Goal: Task Accomplishment & Management: Use online tool/utility

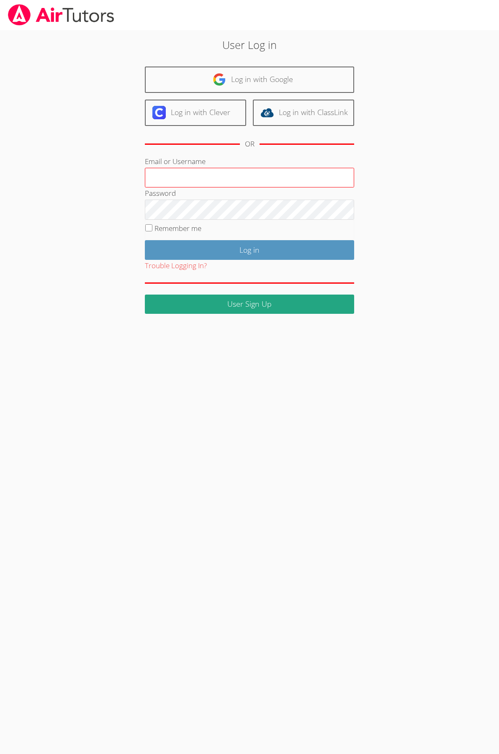
click at [167, 175] on input "Email or Username" at bounding box center [249, 178] width 209 height 20
type input "diaayousef@gmail.com"
click at [168, 226] on label "Remember me" at bounding box center [177, 228] width 47 height 10
click at [152, 226] on input "Remember me" at bounding box center [148, 227] width 7 height 7
checkbox input "true"
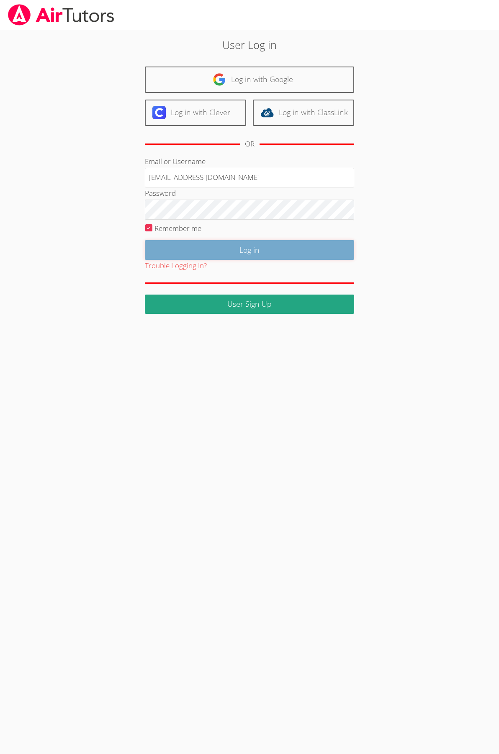
click at [187, 245] on input "Log in" at bounding box center [249, 250] width 209 height 20
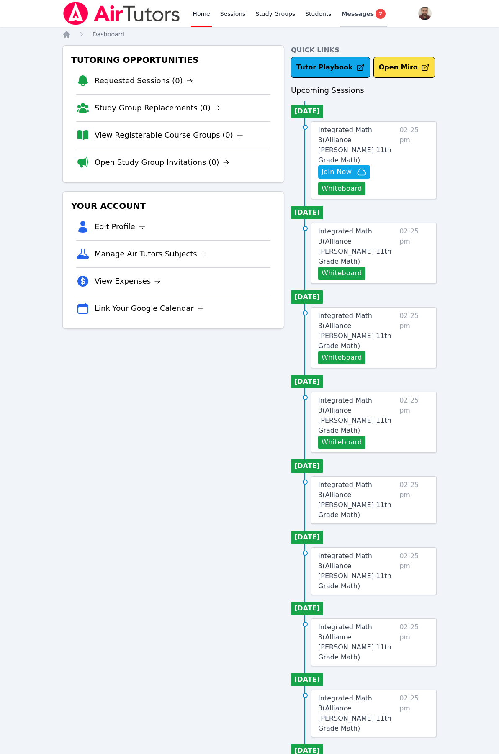
click at [356, 14] on span "Messages" at bounding box center [358, 14] width 32 height 8
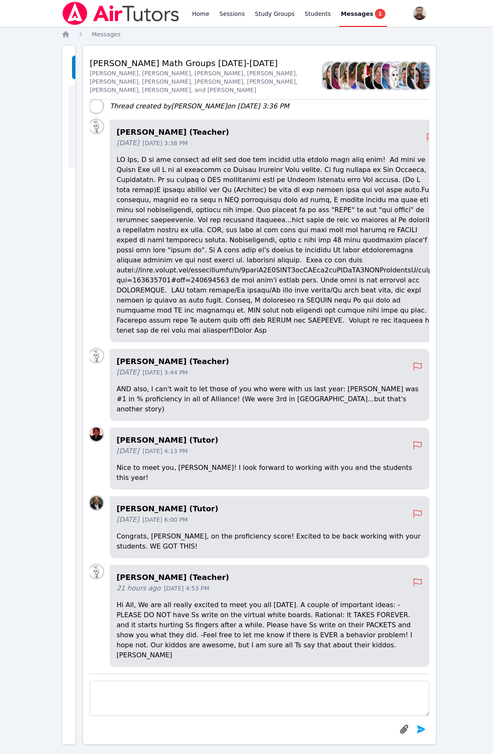
click at [131, 304] on p at bounding box center [275, 245] width 319 height 181
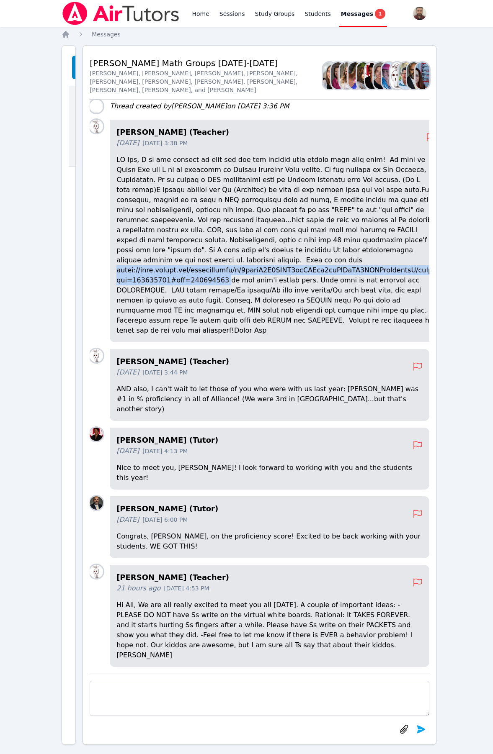
drag, startPoint x: 131, startPoint y: 304, endPoint x: 223, endPoint y: 315, distance: 92.2
click at [223, 315] on p at bounding box center [275, 245] width 319 height 181
copy p "[URL][DOMAIN_NAME]"
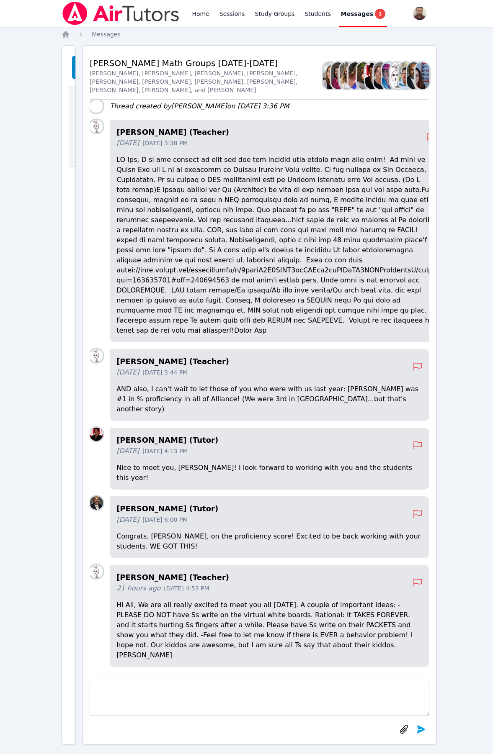
click at [36, 58] on div "Home Sessions Study Groups Students Messages 1 Open user menu [PERSON_NAME] Ope…" at bounding box center [246, 381] width 493 height 762
click at [202, 12] on link "Home" at bounding box center [200, 13] width 21 height 27
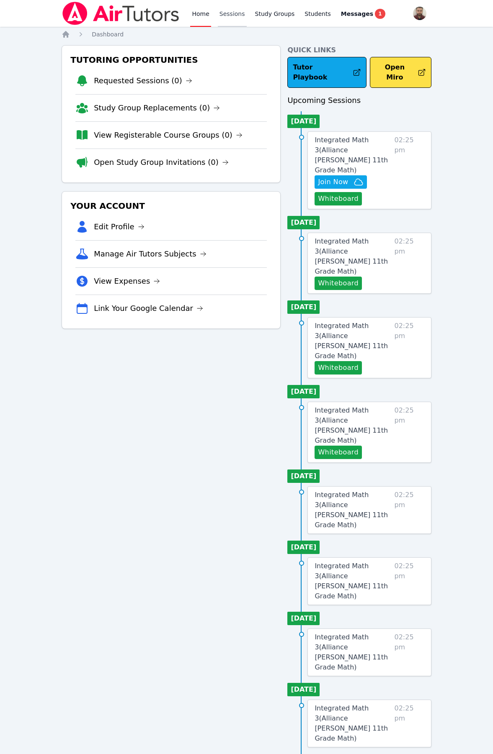
click at [230, 14] on link "Sessions" at bounding box center [232, 13] width 29 height 27
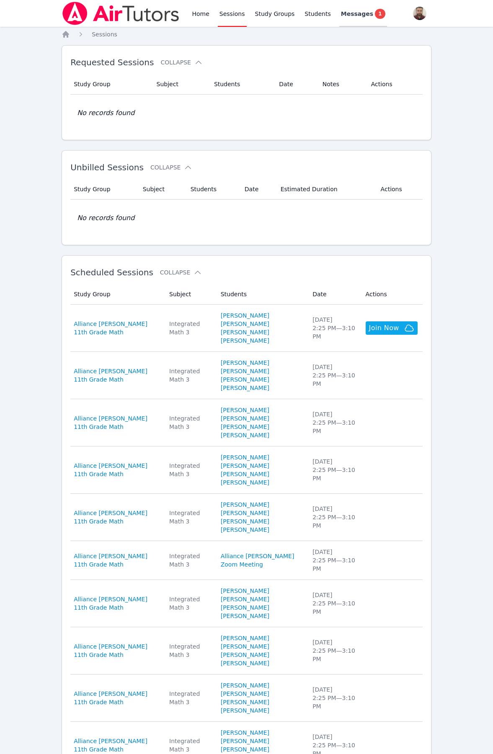
click at [341, 11] on span "Messages" at bounding box center [357, 14] width 32 height 8
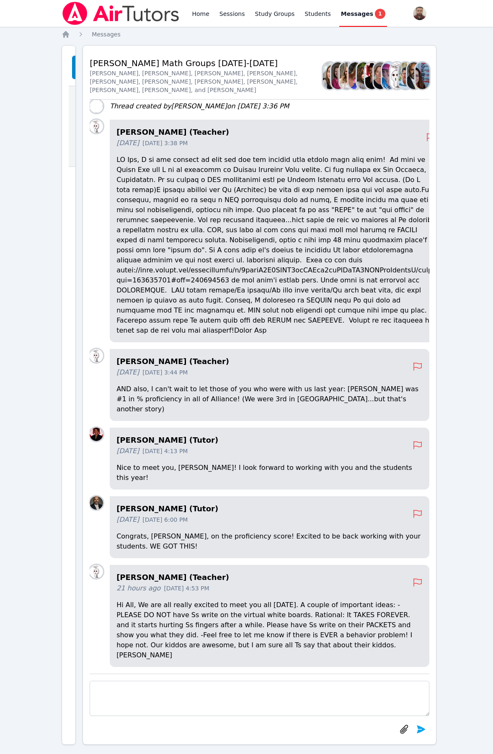
scroll to position [8, 0]
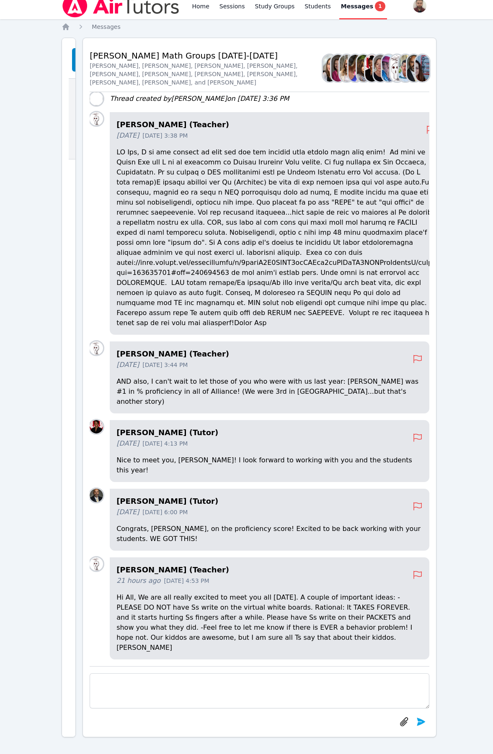
click at [438, 136] on div "Home Sessions Study Groups Students Messages 1 Open user menu [PERSON_NAME] Ope…" at bounding box center [246, 373] width 493 height 762
click at [202, 8] on link "Home" at bounding box center [200, 5] width 21 height 27
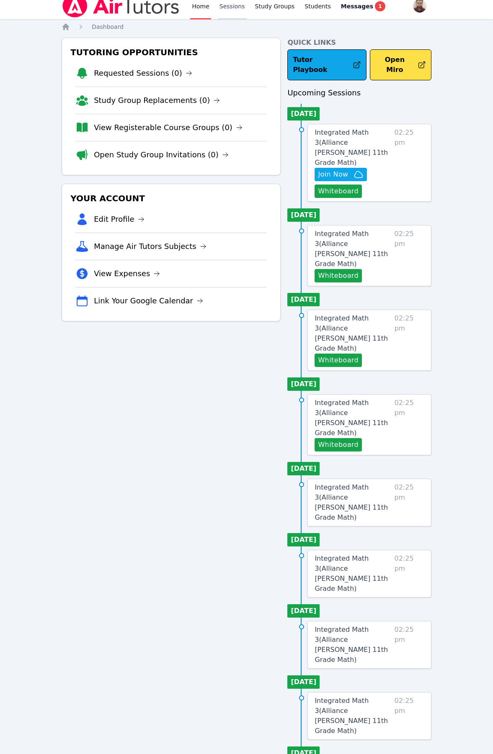
click at [229, 6] on link "Sessions" at bounding box center [232, 5] width 29 height 27
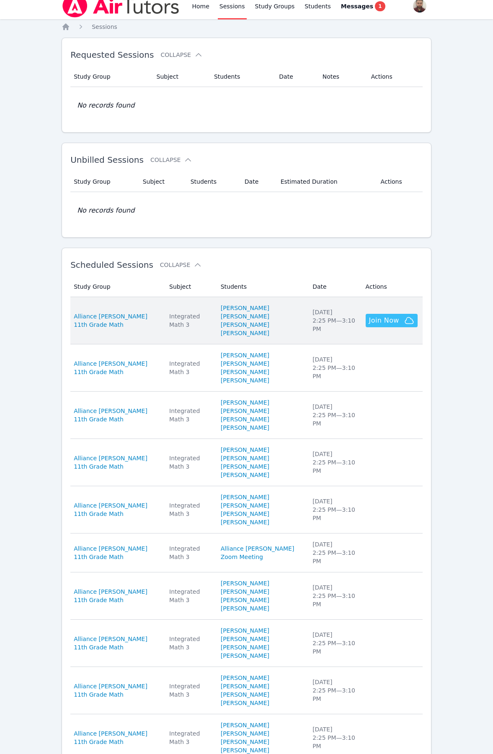
click at [383, 314] on button "Join Now" at bounding box center [391, 320] width 52 height 13
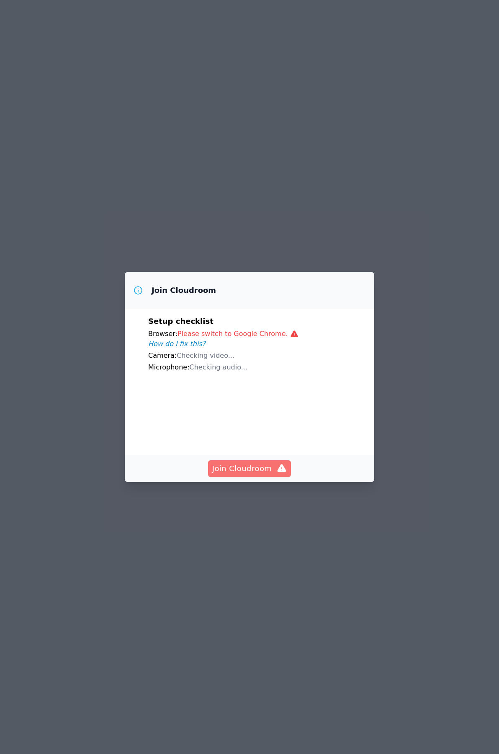
click at [247, 475] on span "Join Cloudroom" at bounding box center [249, 469] width 75 height 12
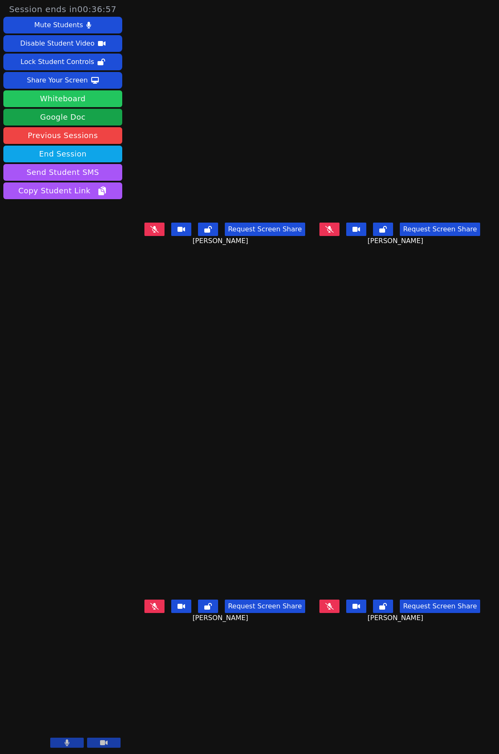
click at [59, 99] on button "Whiteboard" at bounding box center [62, 98] width 119 height 17
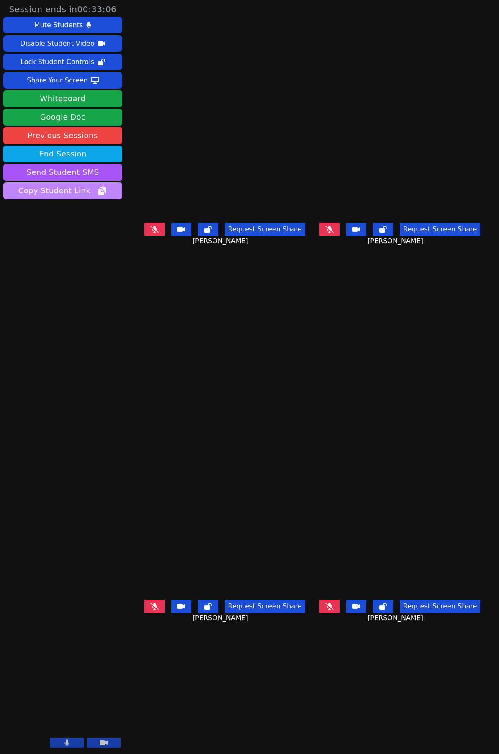
click at [69, 195] on span "Copy Student Link" at bounding box center [62, 191] width 89 height 12
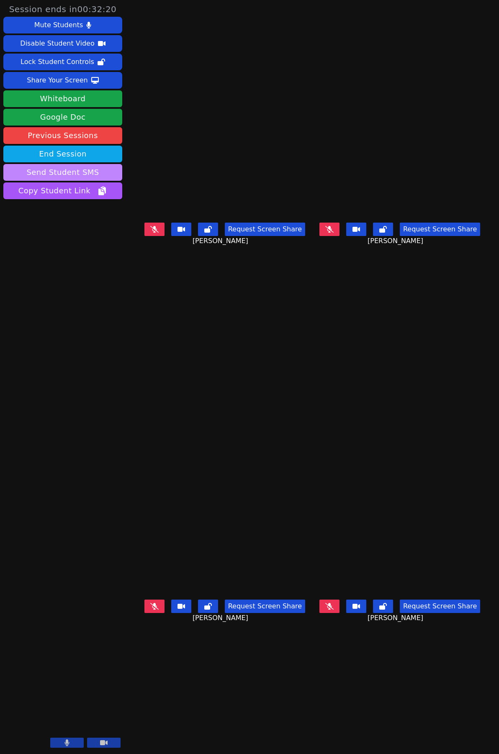
click at [73, 176] on button "Send Student SMS" at bounding box center [62, 172] width 119 height 17
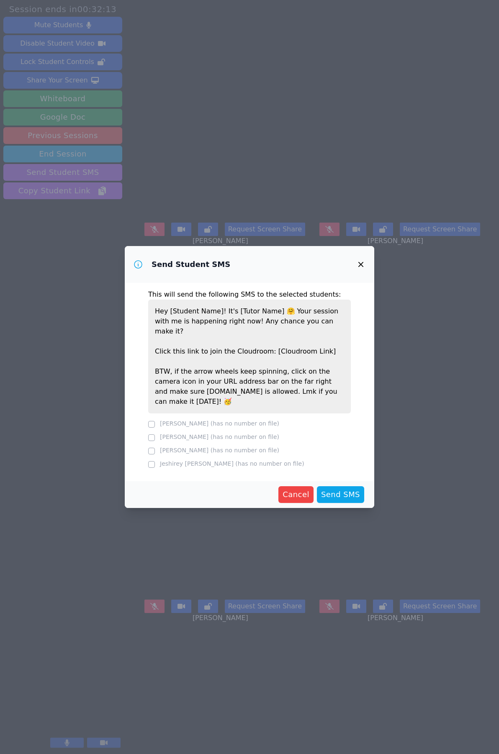
click at [276, 386] on p "Hey [Student Name]! It's [Tutor Name] 🤗 Your session with me is happening right…" at bounding box center [249, 357] width 203 height 114
drag, startPoint x: 322, startPoint y: 387, endPoint x: 322, endPoint y: 392, distance: 5.0
click at [321, 388] on p "Hey [Student Name]! It's [Tutor Name] 🤗 Your session with me is happening right…" at bounding box center [249, 357] width 203 height 114
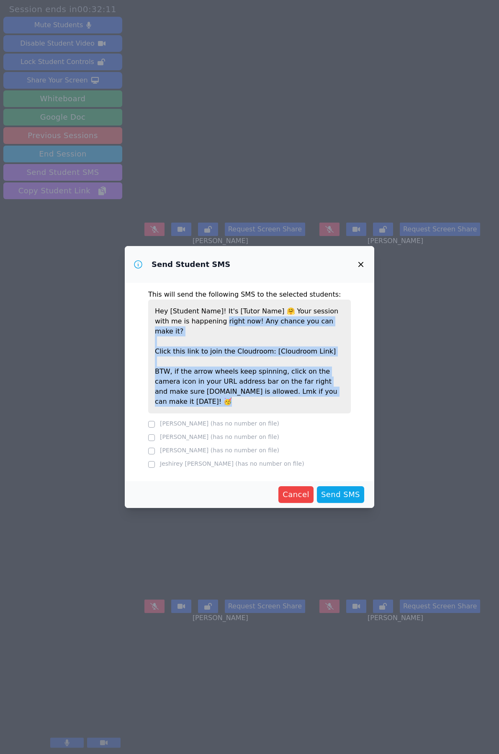
drag, startPoint x: 322, startPoint y: 393, endPoint x: 206, endPoint y: 332, distance: 131.0
click at [206, 332] on p "Hey [Student Name]! It's [Tutor Name] 🤗 Your session with me is happening right…" at bounding box center [249, 357] width 203 height 114
click at [360, 270] on icon "button" at bounding box center [361, 264] width 10 height 10
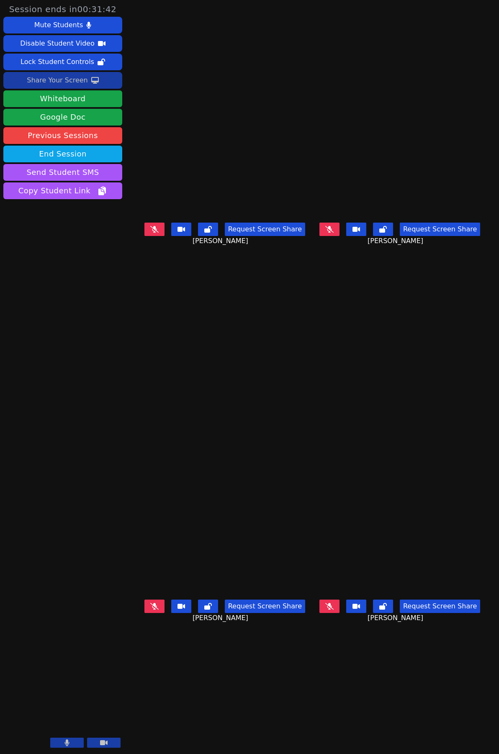
click at [68, 83] on div "Share Your Screen" at bounding box center [57, 80] width 61 height 13
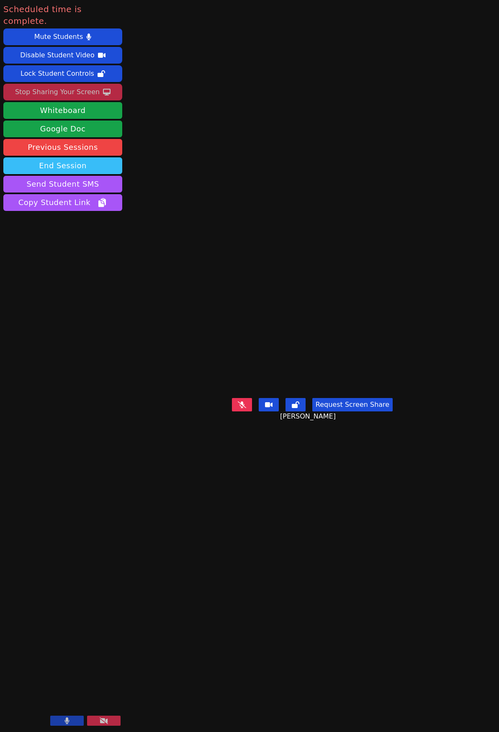
click at [62, 157] on button "End Session" at bounding box center [62, 165] width 119 height 17
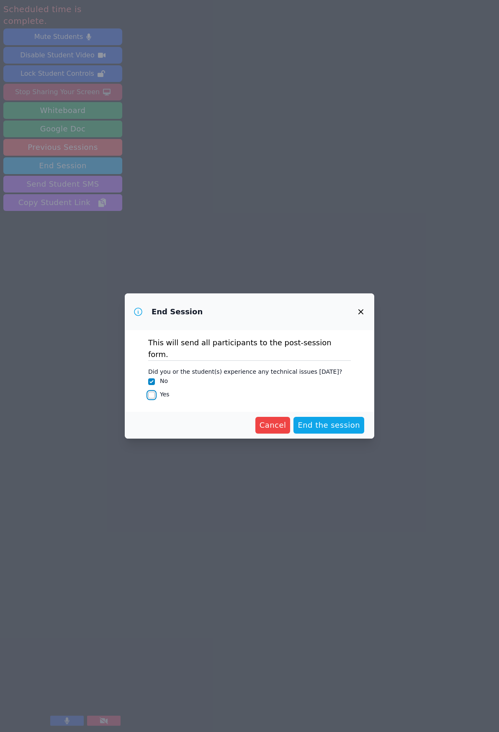
click at [153, 392] on input "Yes" at bounding box center [151, 395] width 7 height 7
checkbox input "true"
checkbox input "false"
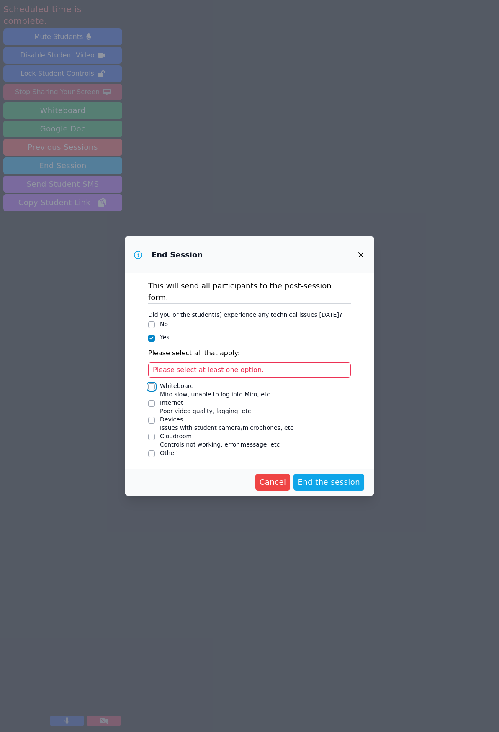
click at [152, 383] on input "Whiteboard Miro slow, unable to log into Miro, etc" at bounding box center [151, 386] width 7 height 7
checkbox input "true"
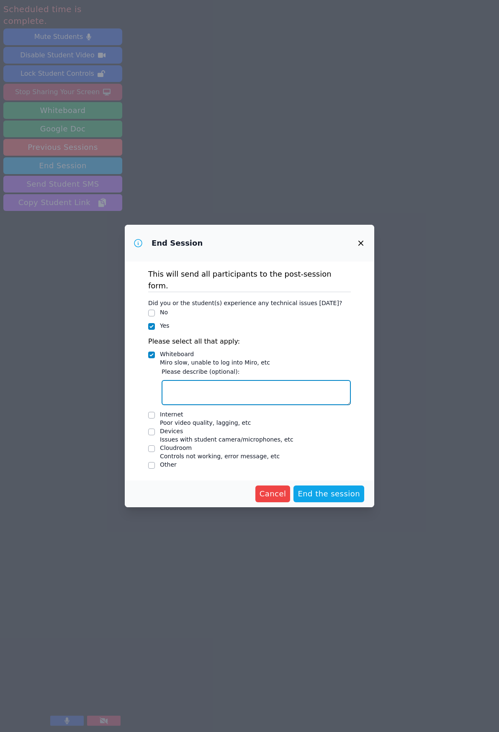
click at [199, 385] on textarea "Whiteboard Miro slow, unable to log into Miro, etc" at bounding box center [256, 392] width 189 height 25
type textarea "n"
type textarea "students got blocked or not able to see what I write"
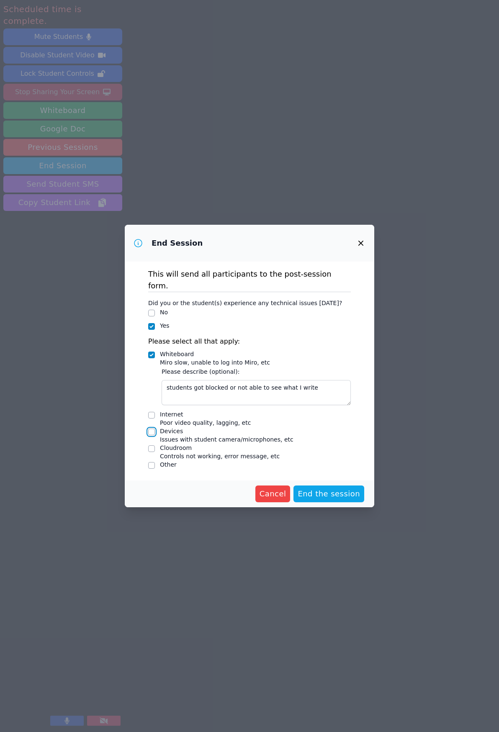
click at [154, 429] on input "Devices Issues with student camera/microphones, etc" at bounding box center [151, 432] width 7 height 7
checkbox input "true"
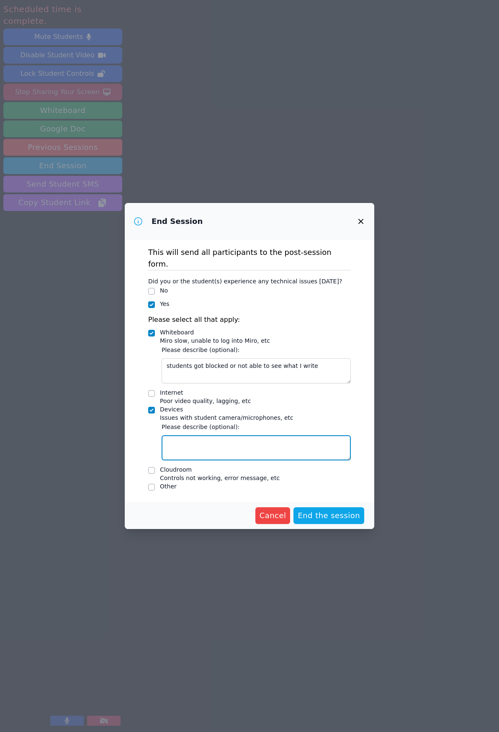
click at [190, 449] on textarea "Devices Issues with student camera/microphones, etc" at bounding box center [256, 447] width 189 height 25
type textarea "c"
click at [246, 437] on textarea "I was bearly able to hear critstien" at bounding box center [256, 447] width 189 height 25
click at [270, 439] on textarea "I was bearly able to hear critstian" at bounding box center [256, 447] width 189 height 25
click at [267, 441] on textarea "I was barely able to hear Cristian" at bounding box center [256, 447] width 189 height 25
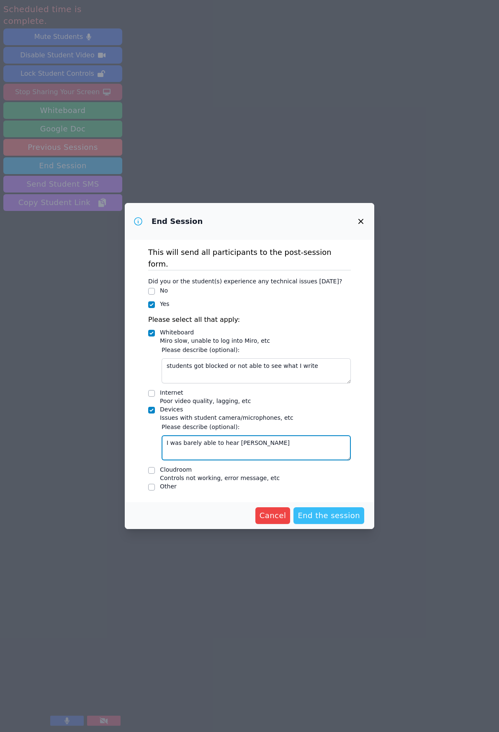
type textarea "I was barely able to hear Cristian"
click at [329, 511] on span "End the session" at bounding box center [329, 516] width 62 height 12
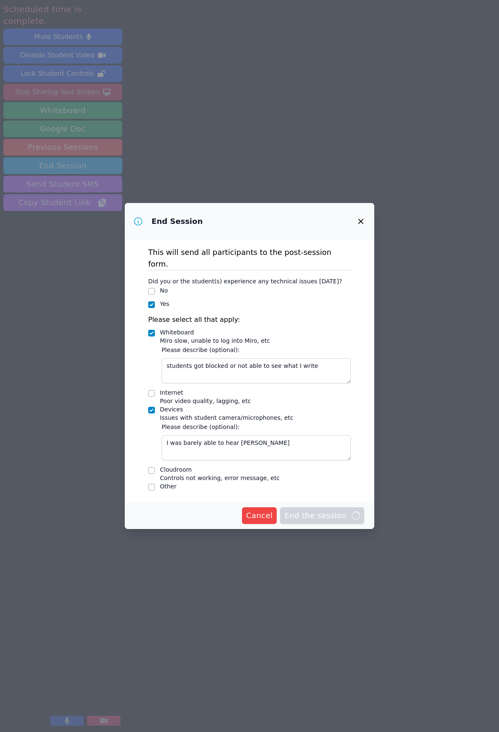
click at [329, 514] on span "End the session Loading..." at bounding box center [322, 516] width 76 height 12
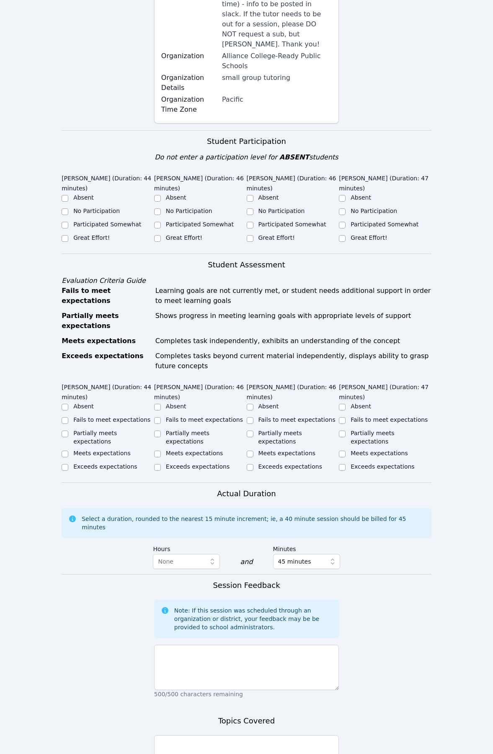
scroll to position [291, 0]
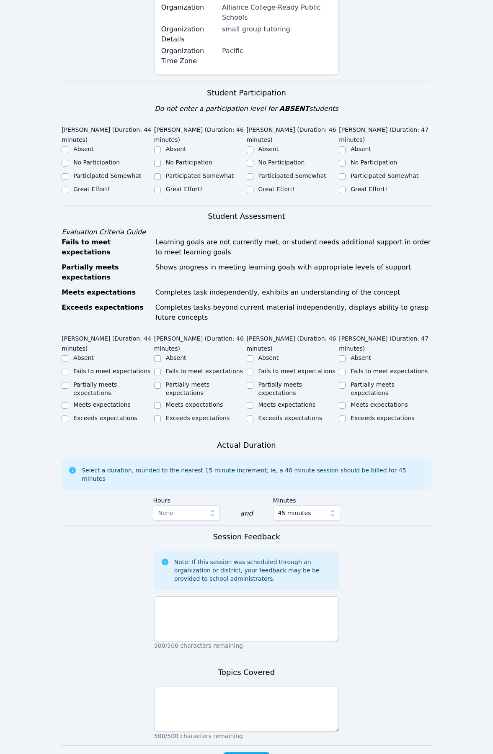
click at [102, 186] on label "Great Effort!" at bounding box center [91, 189] width 36 height 7
click at [68, 187] on input "Great Effort!" at bounding box center [65, 190] width 7 height 7
checkbox input "true"
click at [165, 185] on div "Great Effort!" at bounding box center [200, 190] width 92 height 10
click at [254, 185] on div "Great Effort!" at bounding box center [293, 190] width 92 height 10
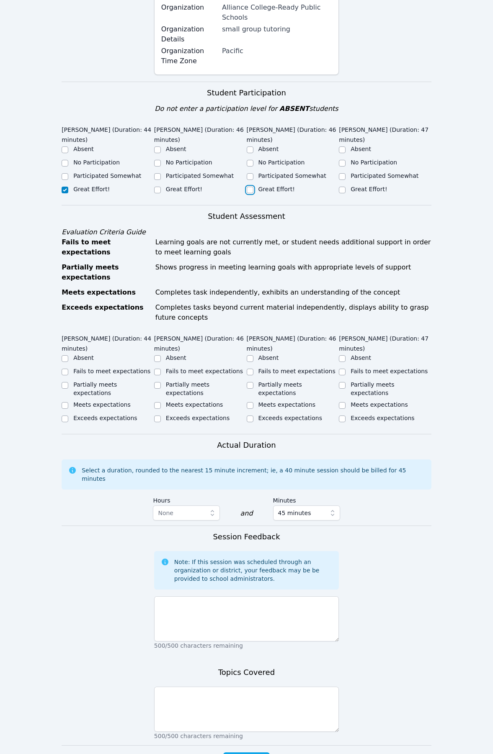
click at [251, 187] on input "Great Effort!" at bounding box center [250, 190] width 7 height 7
checkbox input "true"
click at [158, 187] on input "Great Effort!" at bounding box center [157, 190] width 7 height 7
checkbox input "true"
click at [342, 187] on input "Great Effort!" at bounding box center [342, 190] width 7 height 7
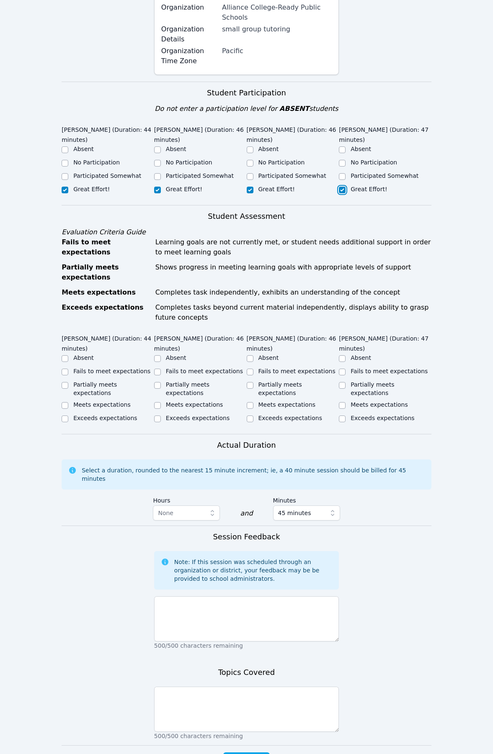
checkbox input "true"
click at [66, 416] on input "Exceeds expectations" at bounding box center [65, 419] width 7 height 7
checkbox input "true"
click at [159, 416] on input "Exceeds expectations" at bounding box center [157, 419] width 7 height 7
checkbox input "true"
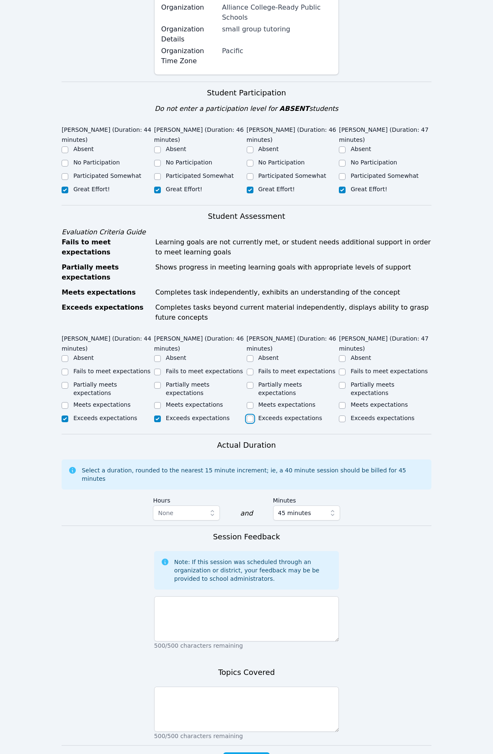
click at [247, 416] on input "Exceeds expectations" at bounding box center [250, 419] width 7 height 7
checkbox input "true"
click at [344, 416] on input "Exceeds expectations" at bounding box center [342, 419] width 7 height 7
checkbox input "true"
click at [200, 596] on textarea at bounding box center [246, 618] width 185 height 45
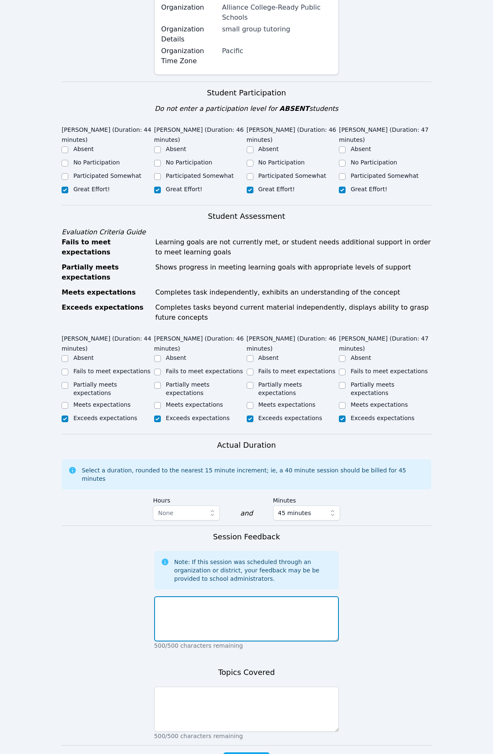
click at [233, 596] on textarea at bounding box center [246, 618] width 185 height 45
paste textarea "All four students showed strong engagement and effort throughout the session. J…"
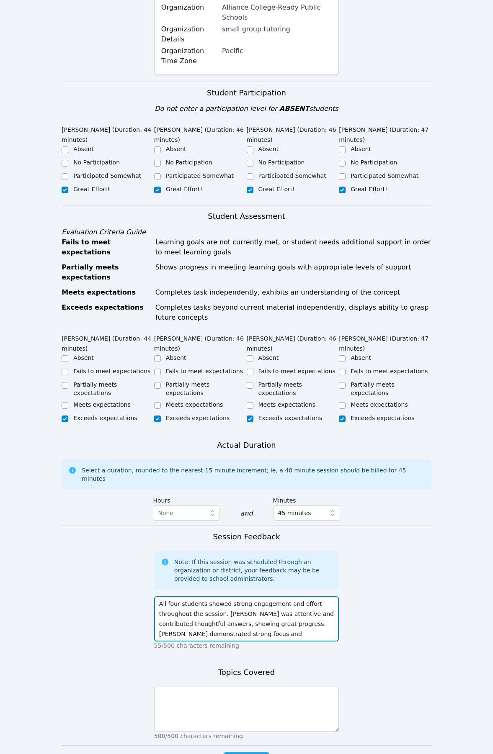
scroll to position [36, 0]
type textarea "All four students showed strong engagement and effort throughout the session. J…"
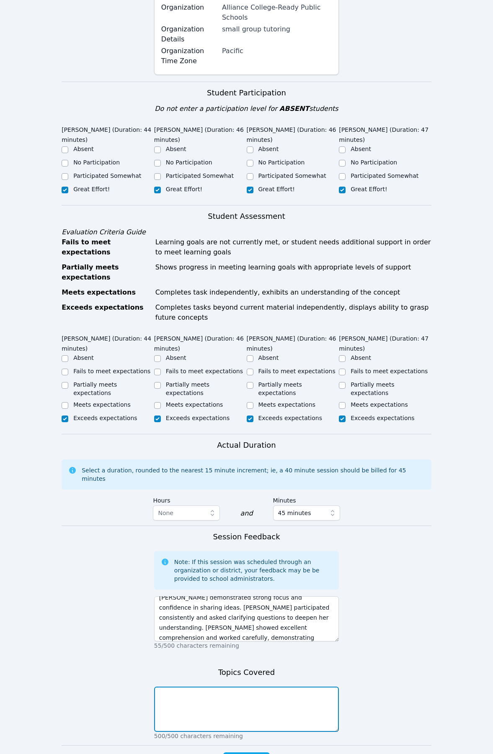
click at [196, 687] on textarea at bounding box center [246, 709] width 185 height 45
paste textarea "We covered solving equations using the construct–deconstruct method and practic…"
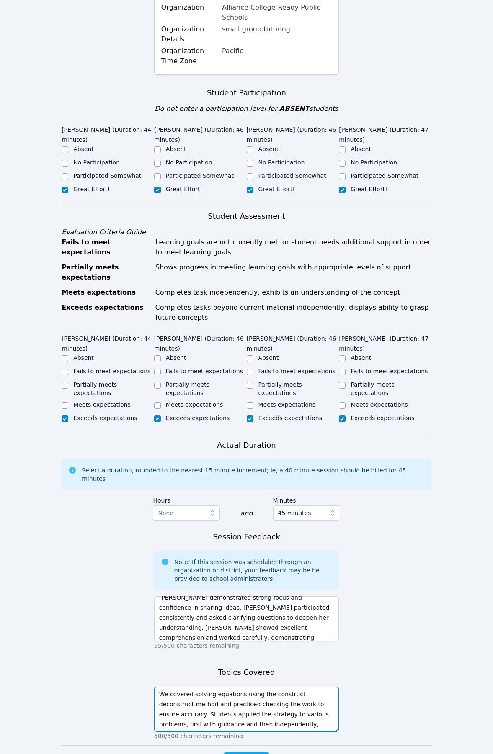
scroll to position [26, 0]
type textarea "We covered solving equations using the construct–deconstruct method and practic…"
drag, startPoint x: 261, startPoint y: 706, endPoint x: 267, endPoint y: 663, distance: 43.1
click at [267, 663] on form "Student Participation Do not enter a participation level for ABSENT students Jo…" at bounding box center [247, 434] width 370 height 704
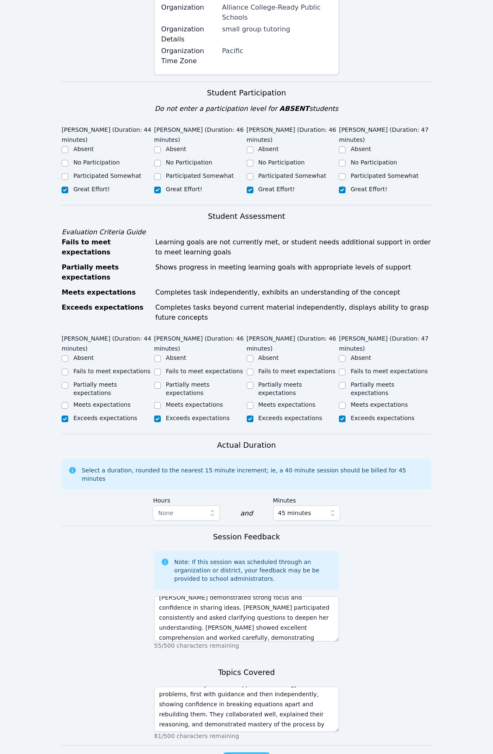
click at [254, 754] on span "Complete" at bounding box center [246, 761] width 38 height 12
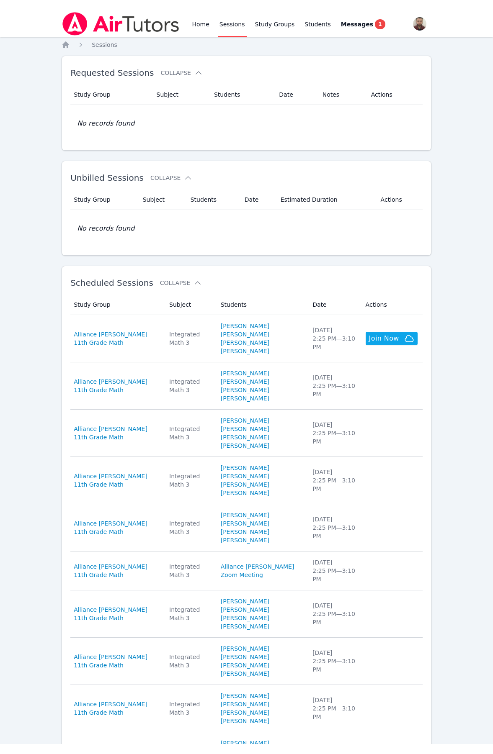
scroll to position [8, 0]
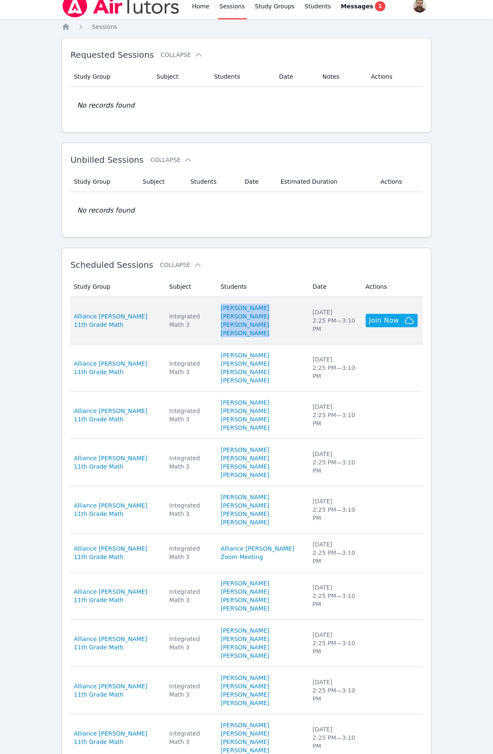
drag, startPoint x: 220, startPoint y: 302, endPoint x: 259, endPoint y: 334, distance: 50.9
click at [259, 334] on td "Students Jeshirey Torres Cristian Lucero Ashlynn Ramirez Joshua Franco" at bounding box center [262, 320] width 92 height 47
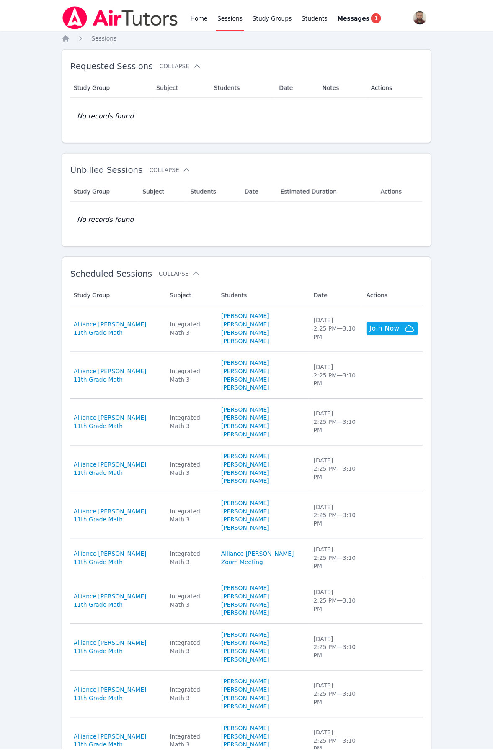
scroll to position [8, 0]
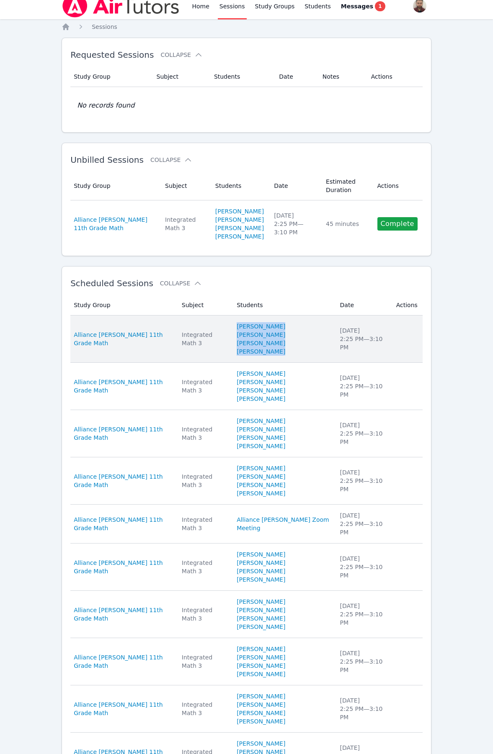
drag, startPoint x: 288, startPoint y: 362, endPoint x: 237, endPoint y: 334, distance: 57.7
click at [237, 334] on td "Students Jeshirey Torres Cristian Lucero Ashlynn Ramirez Joshua Franco" at bounding box center [282, 339] width 103 height 47
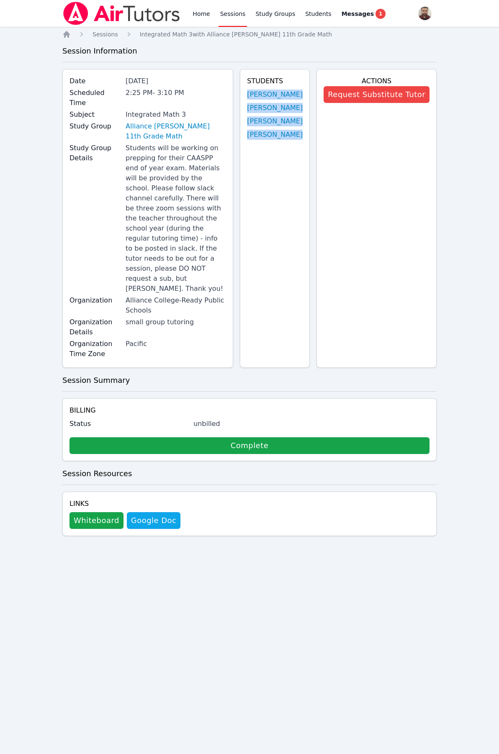
drag, startPoint x: 305, startPoint y: 158, endPoint x: 256, endPoint y: 92, distance: 82.9
click at [256, 92] on div "Students Jeshirey Torres Cristian Lucero Ashlynn Ramirez Joshua Franco" at bounding box center [275, 218] width 70 height 299
copy ul "Jeshirey Torres Cristian Lucero Ashlynn Ramirez Joshua Franco"
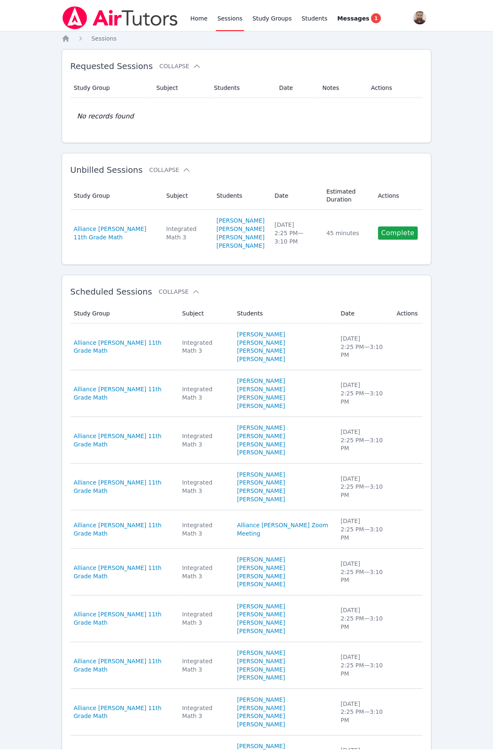
scroll to position [8, 0]
